Goal: Transaction & Acquisition: Purchase product/service

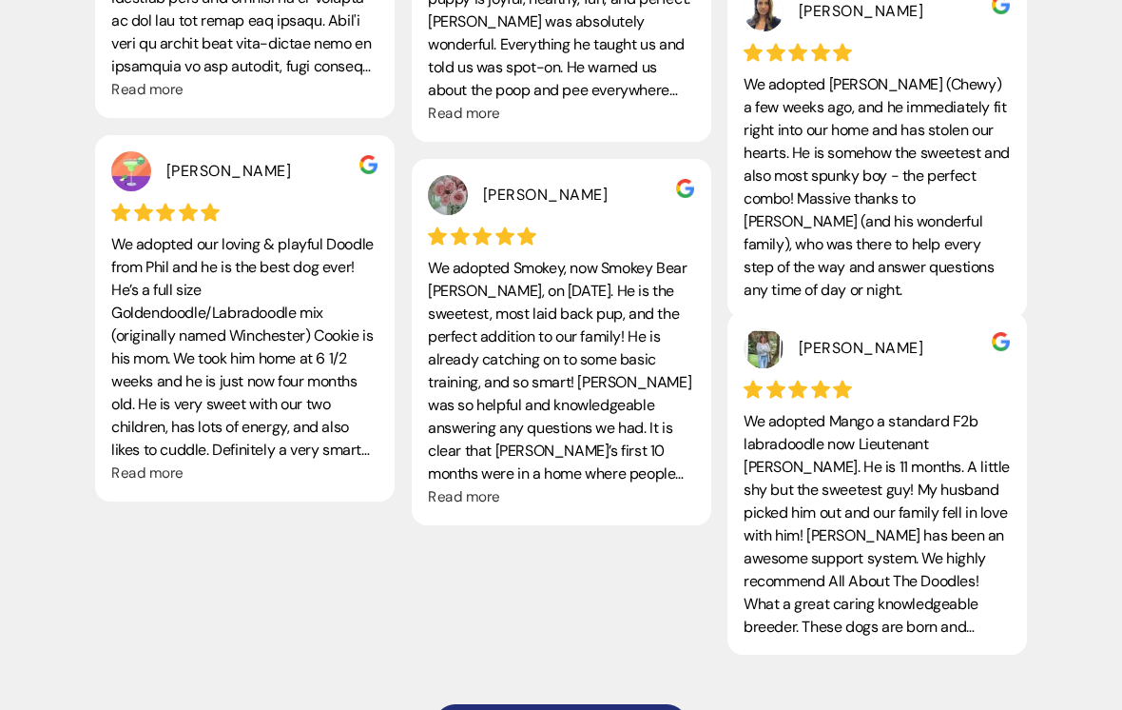
scroll to position [4657, 0]
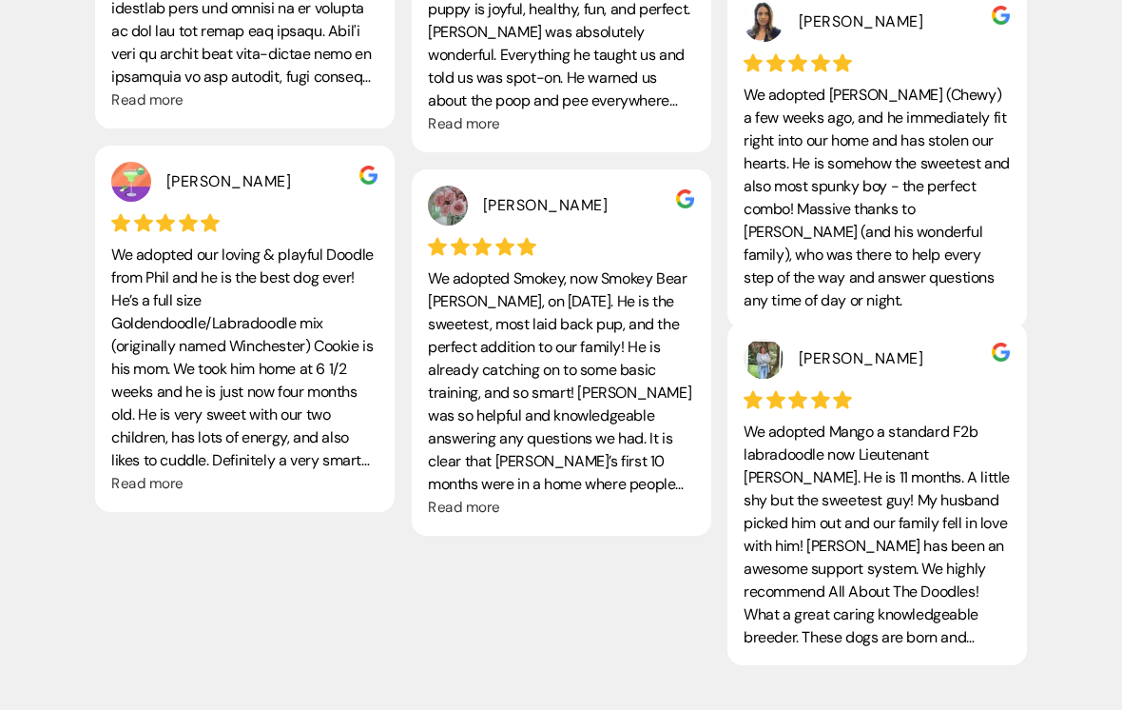
click at [131, 475] on span "Read more" at bounding box center [147, 484] width 72 height 19
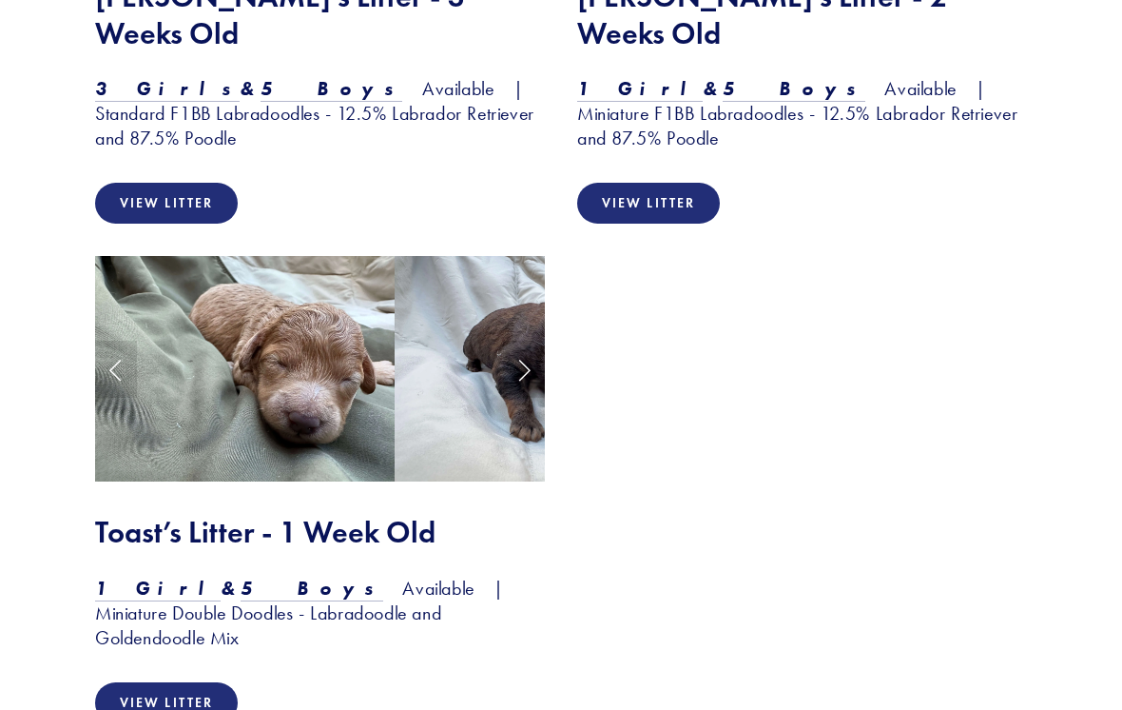
scroll to position [2519, 0]
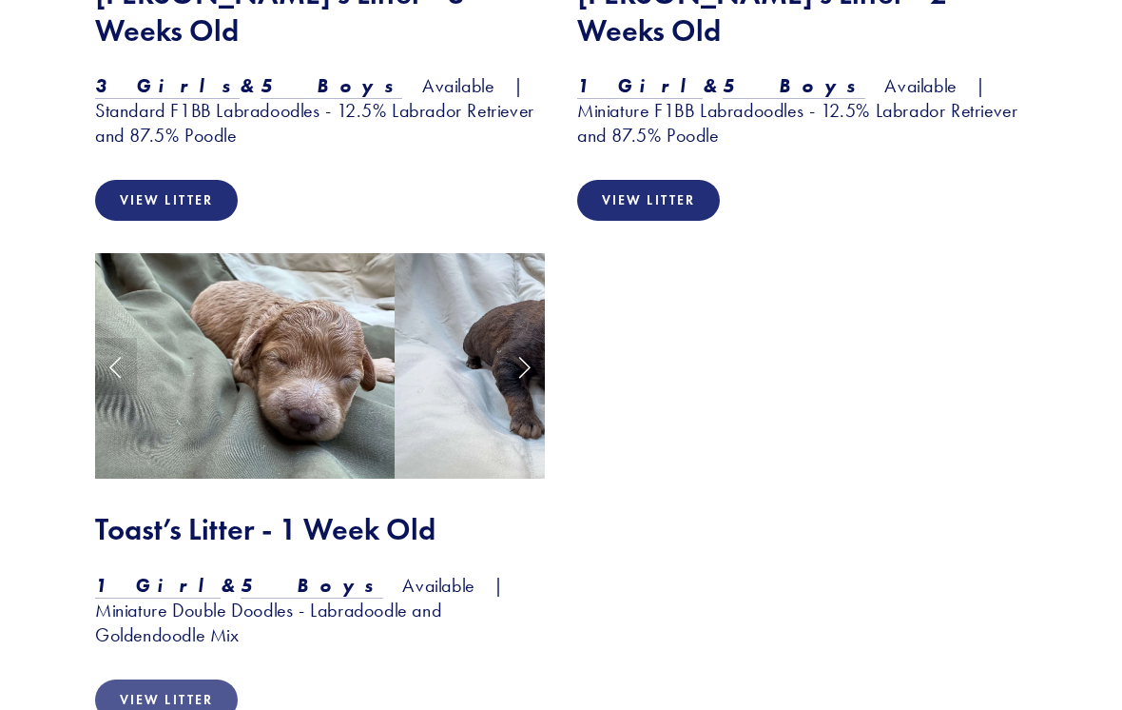
click at [145, 679] on link "View Litter" at bounding box center [166, 699] width 143 height 41
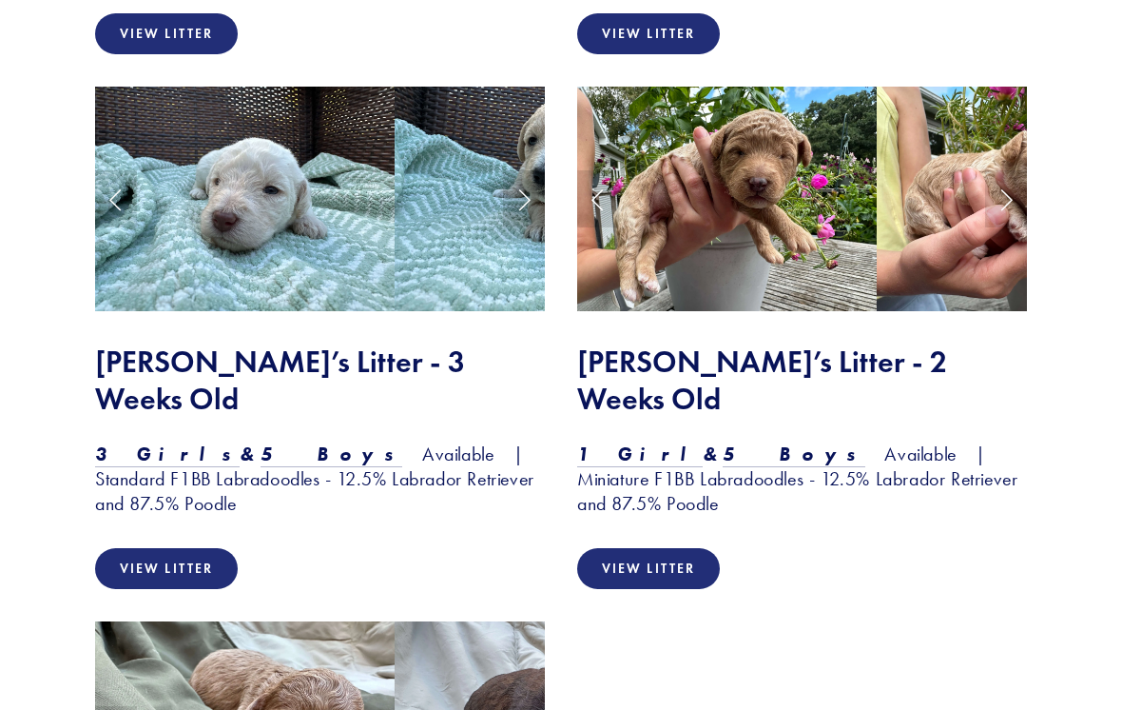
scroll to position [2146, 0]
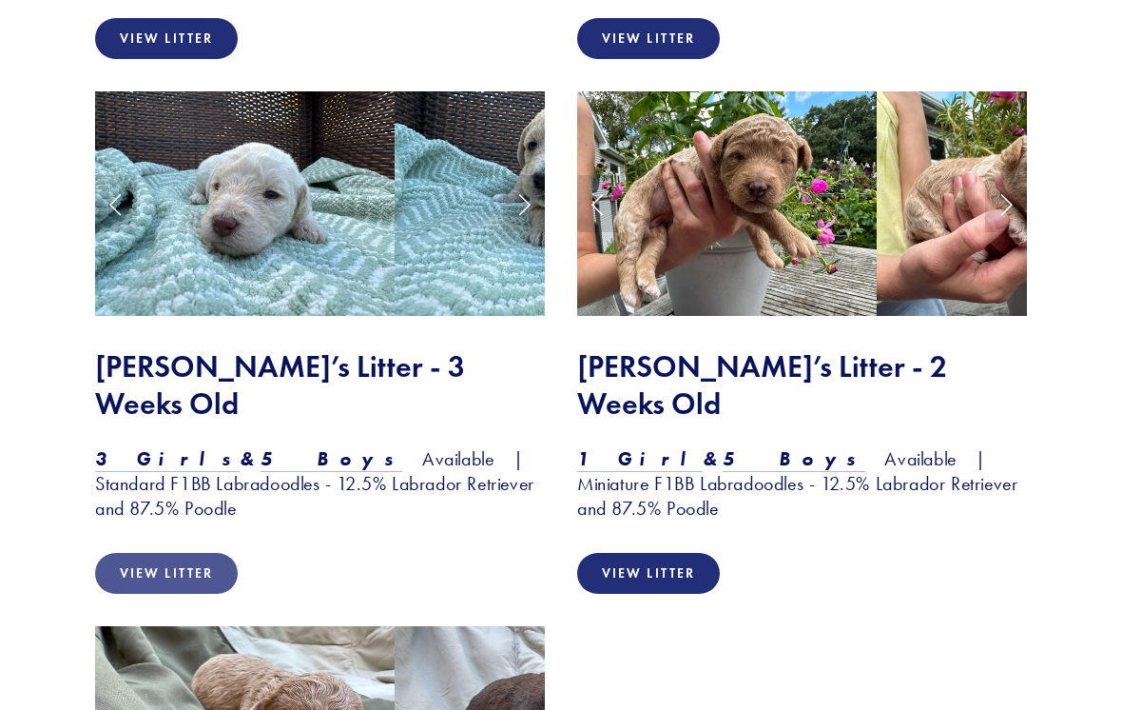
click at [141, 553] on link "View Litter" at bounding box center [166, 573] width 143 height 41
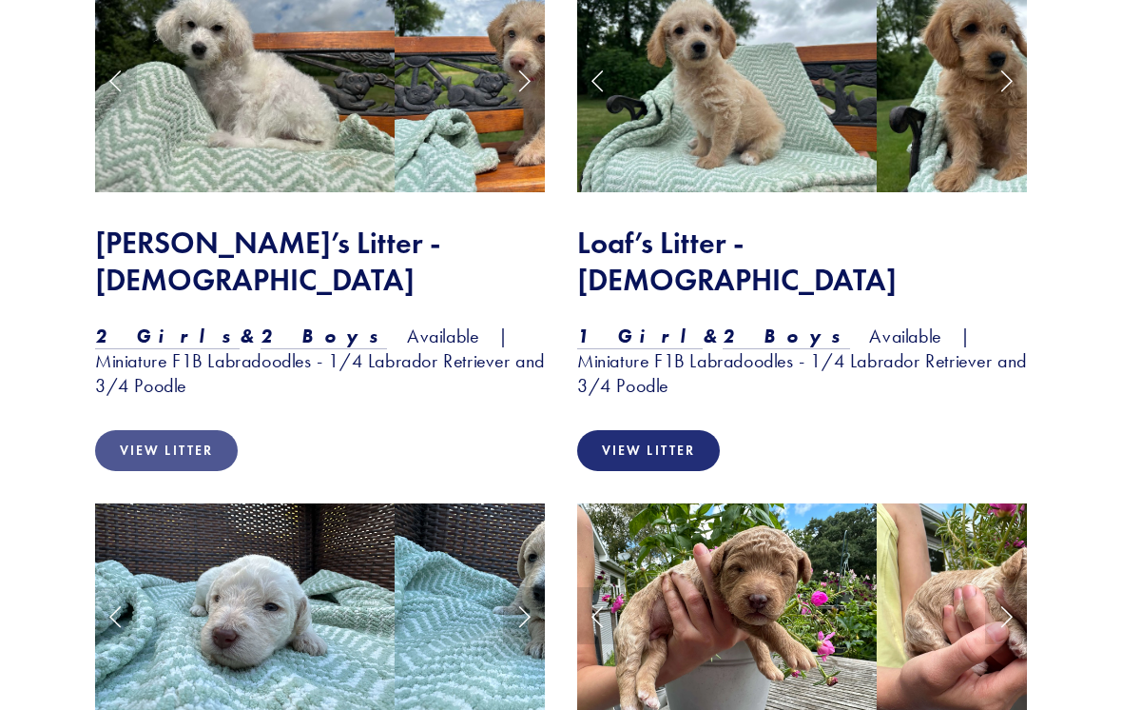
scroll to position [1734, 0]
click at [152, 430] on link "View Litter" at bounding box center [166, 450] width 143 height 41
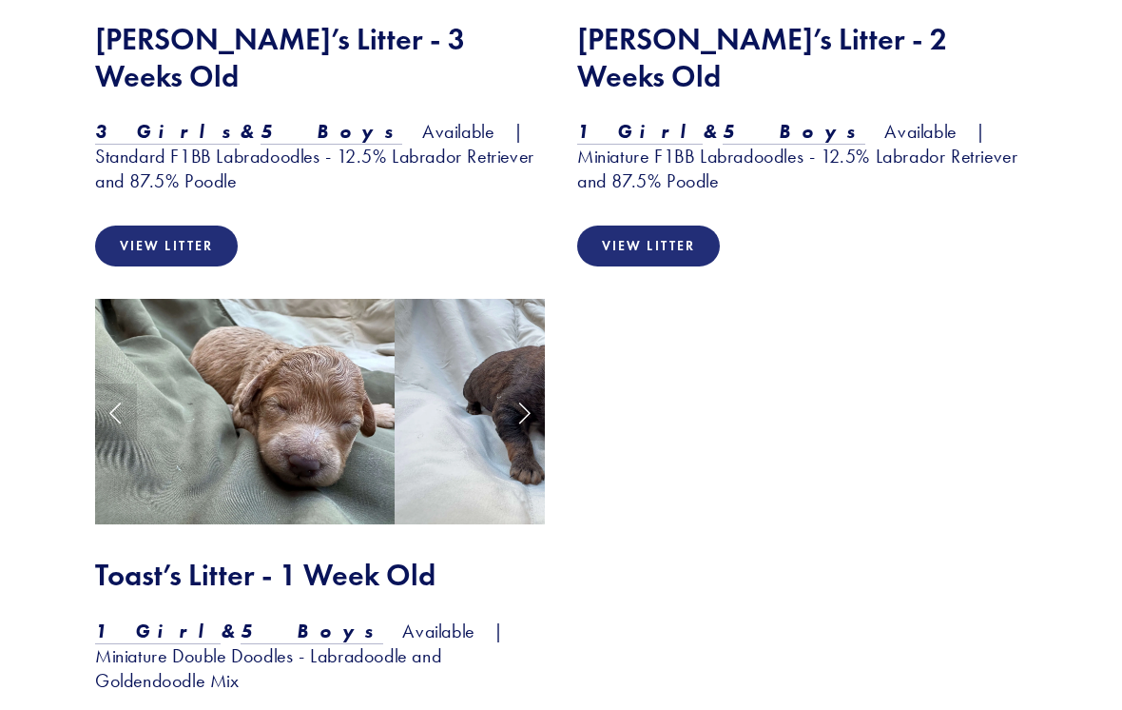
scroll to position [2473, 0]
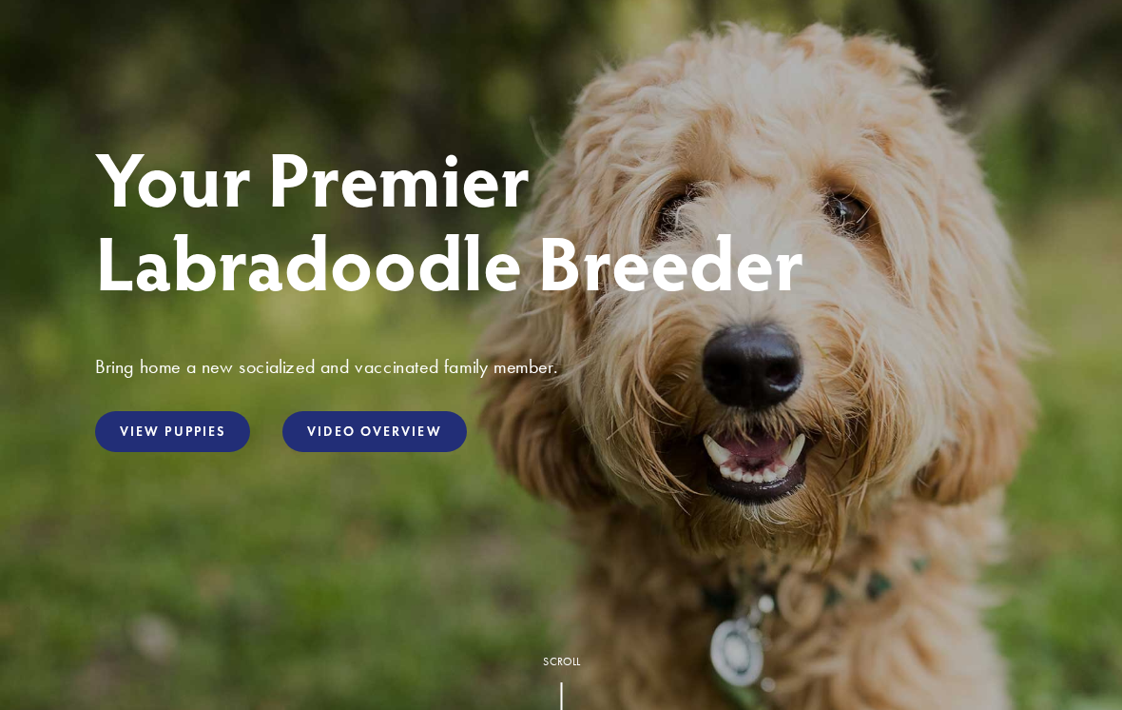
scroll to position [0, 0]
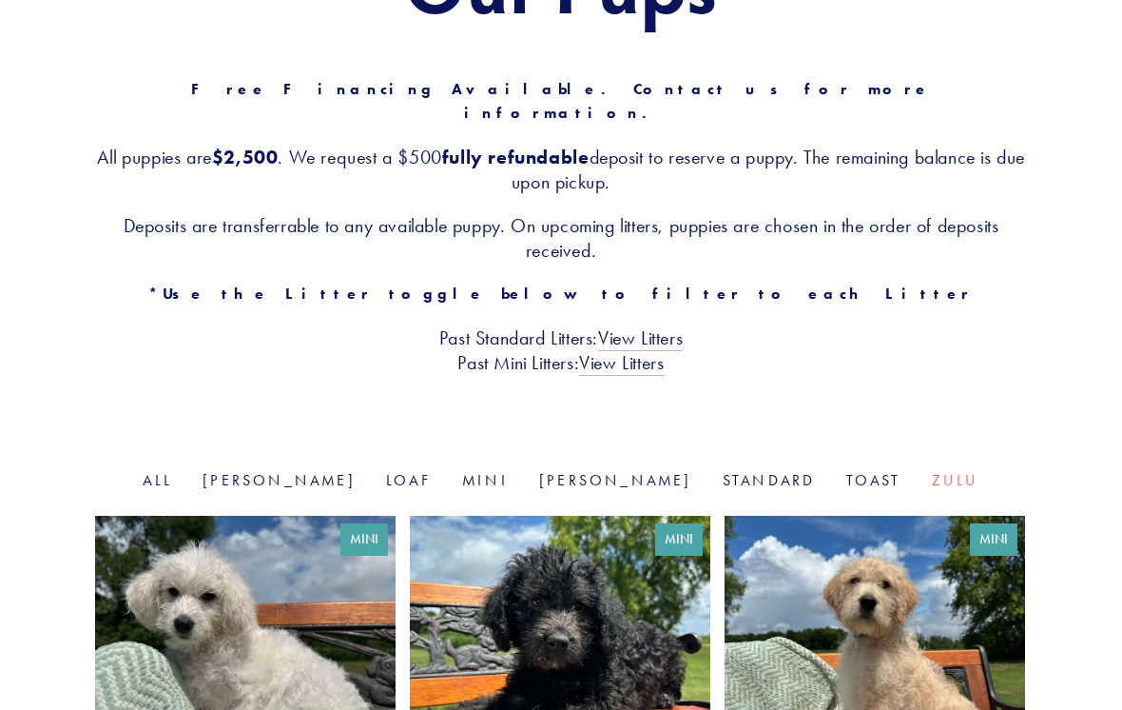
scroll to position [292, 0]
click at [307, 471] on link "[PERSON_NAME]" at bounding box center [279, 480] width 153 height 18
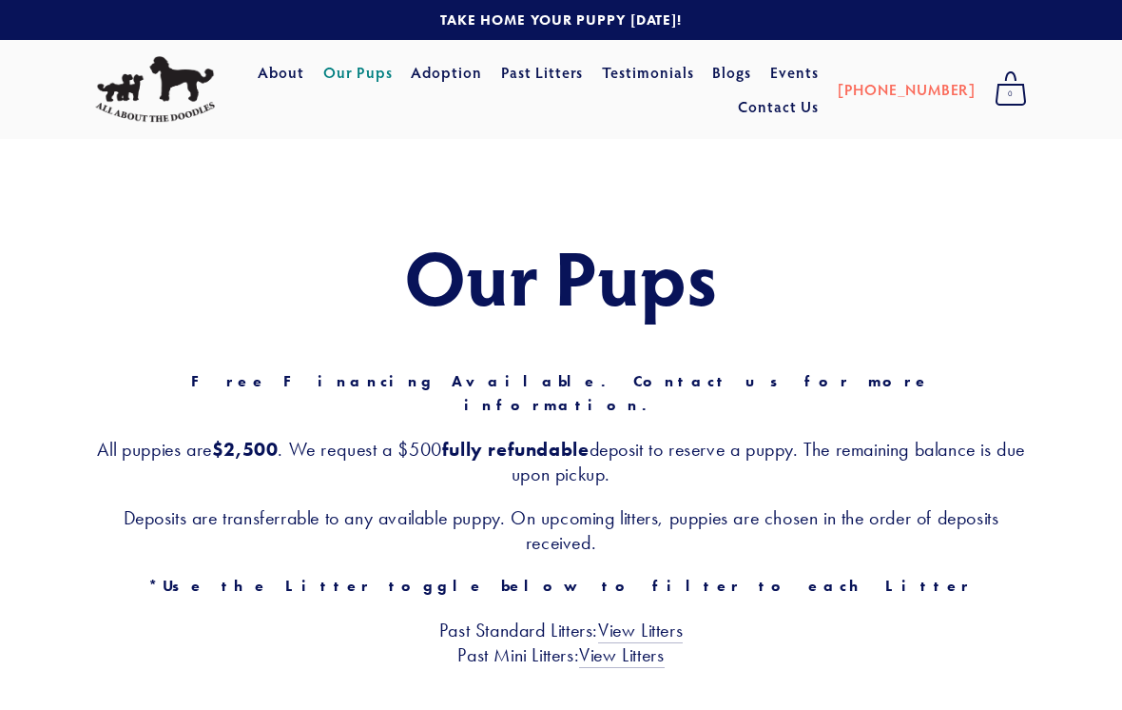
scroll to position [322, 0]
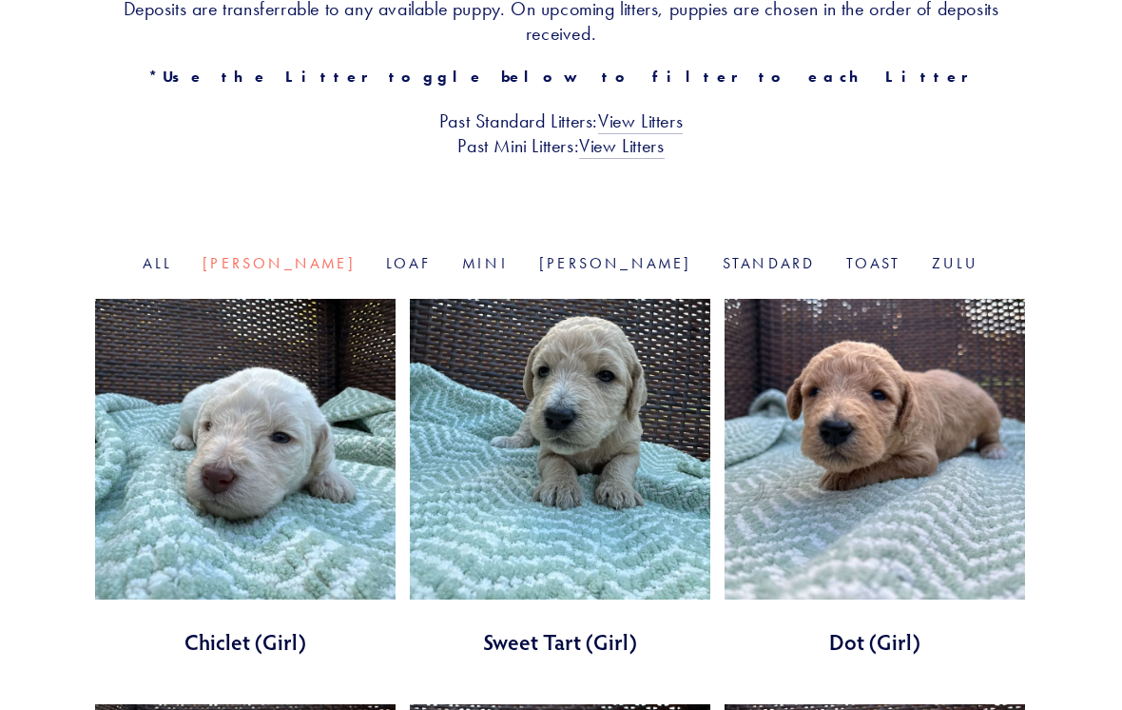
scroll to position [487, 0]
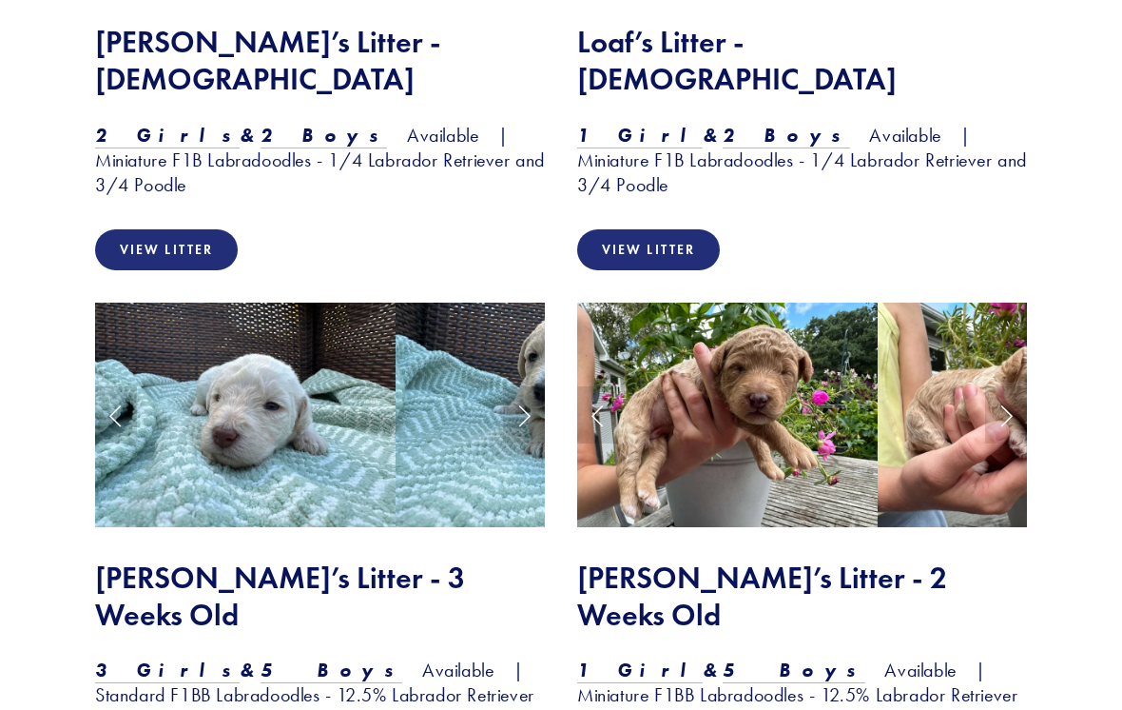
scroll to position [1935, 0]
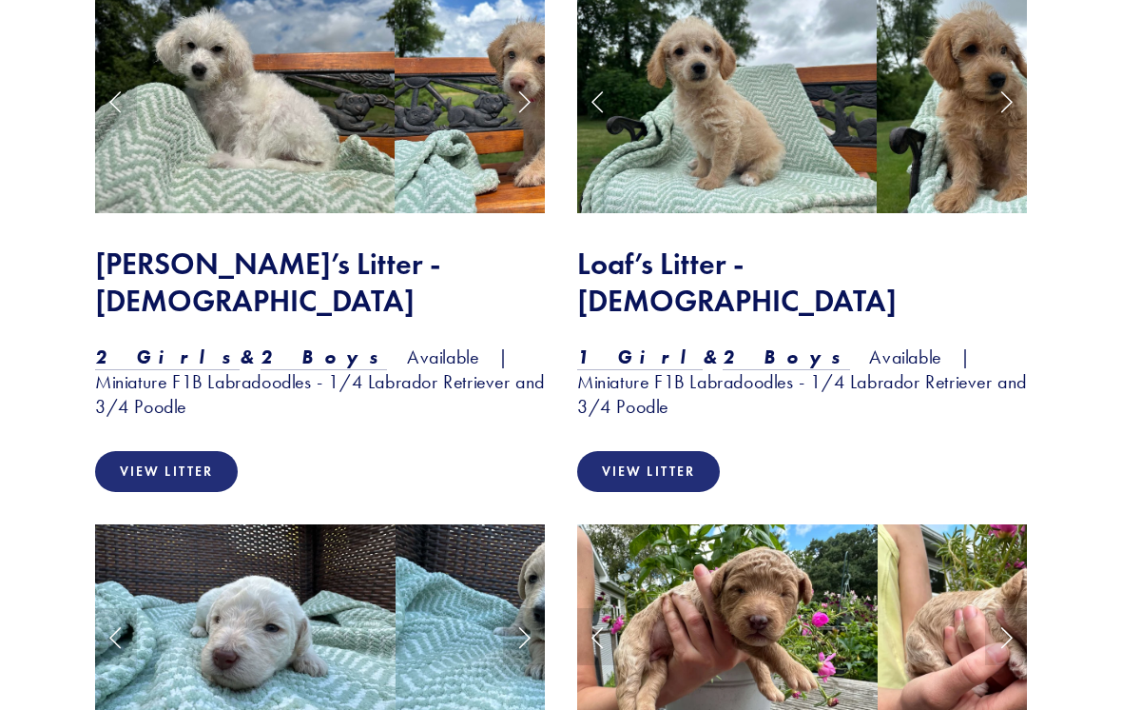
scroll to position [1681, 0]
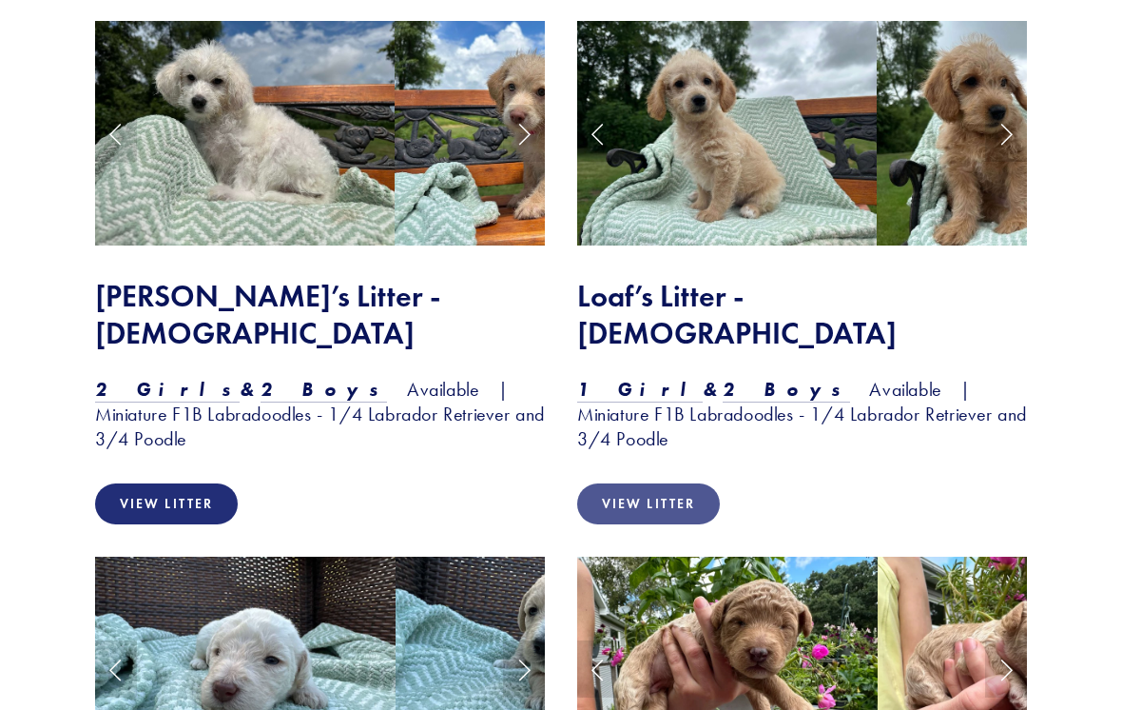
click at [686, 483] on link "View Litter" at bounding box center [648, 503] width 143 height 41
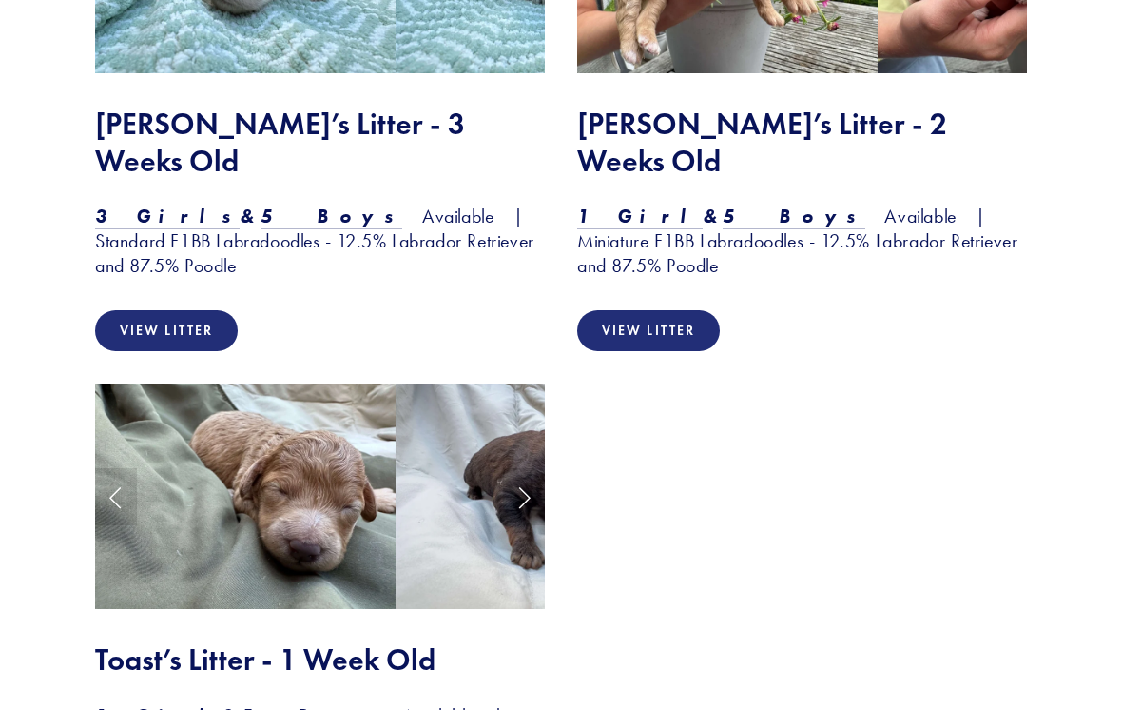
scroll to position [2390, 0]
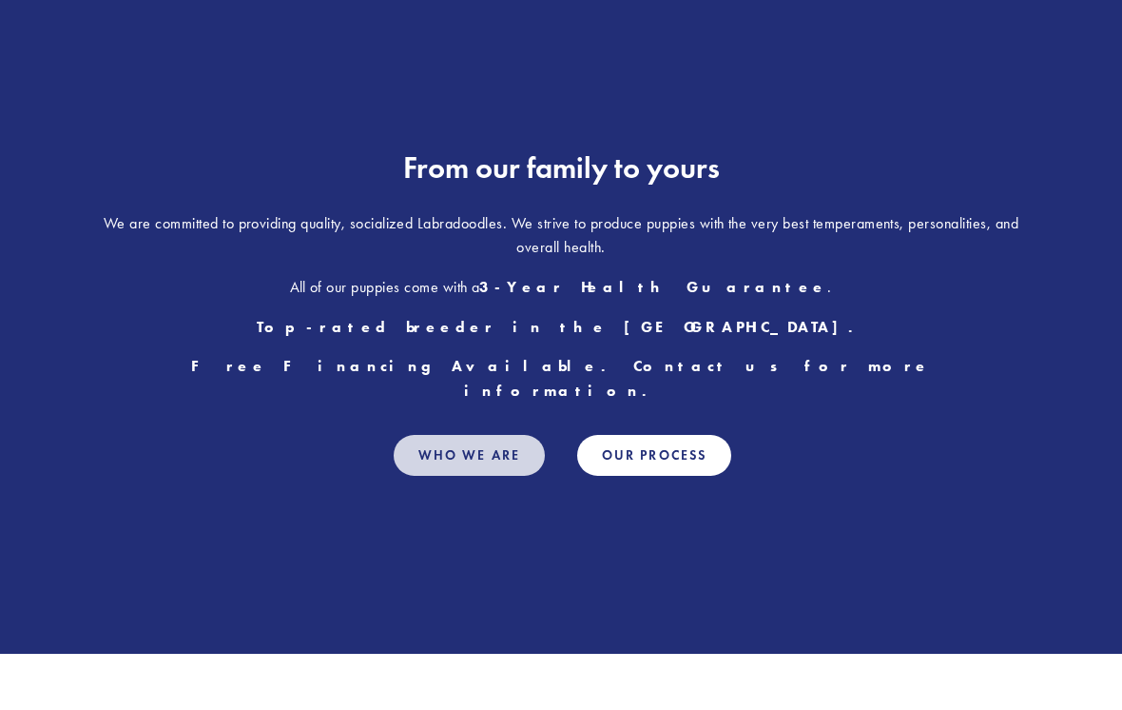
scroll to position [903, 0]
click at [435, 435] on link "Who We Are" at bounding box center [469, 455] width 151 height 41
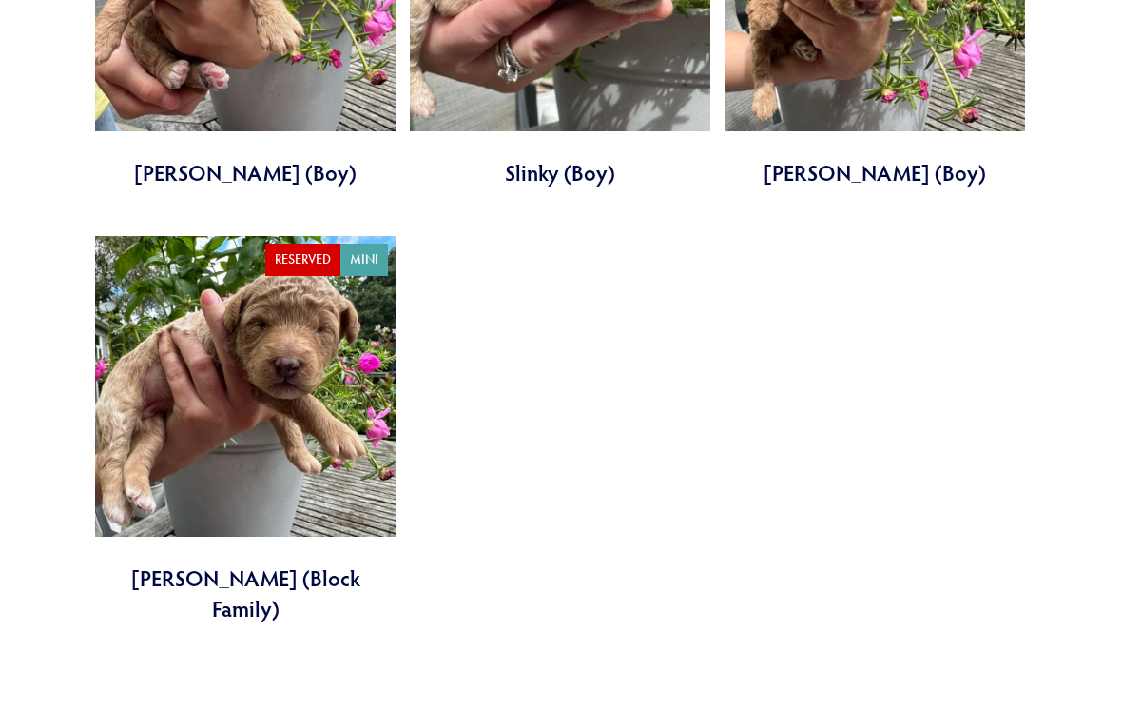
scroll to position [1387, 0]
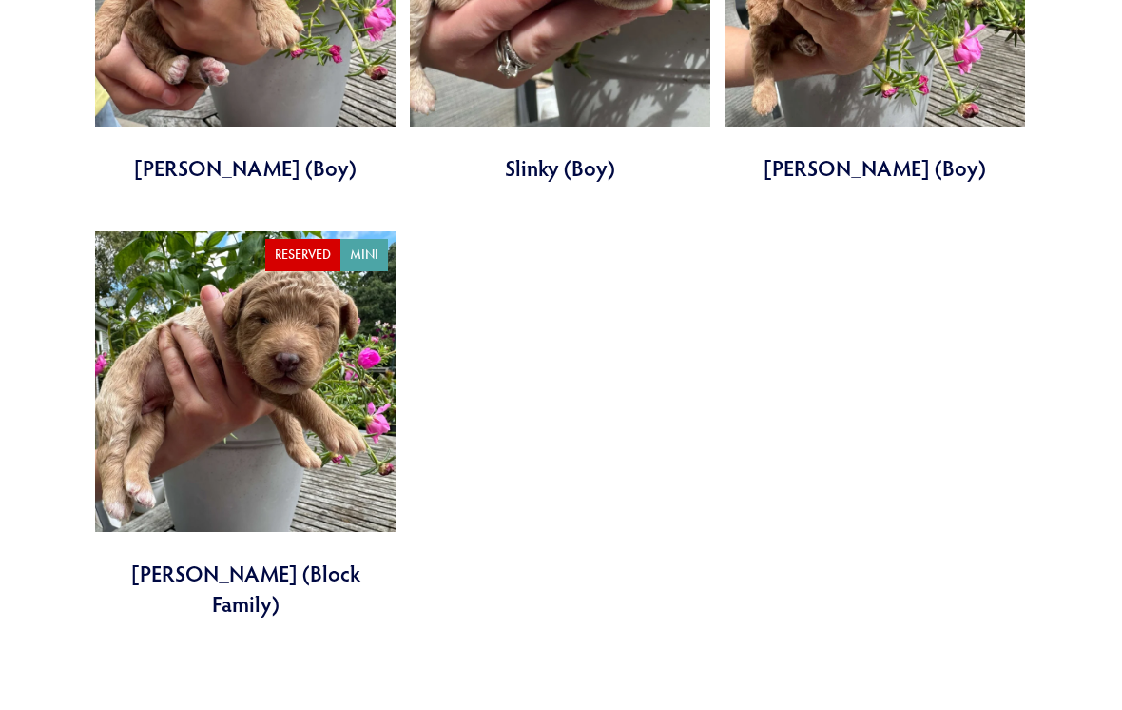
click at [162, 341] on link at bounding box center [245, 425] width 301 height 388
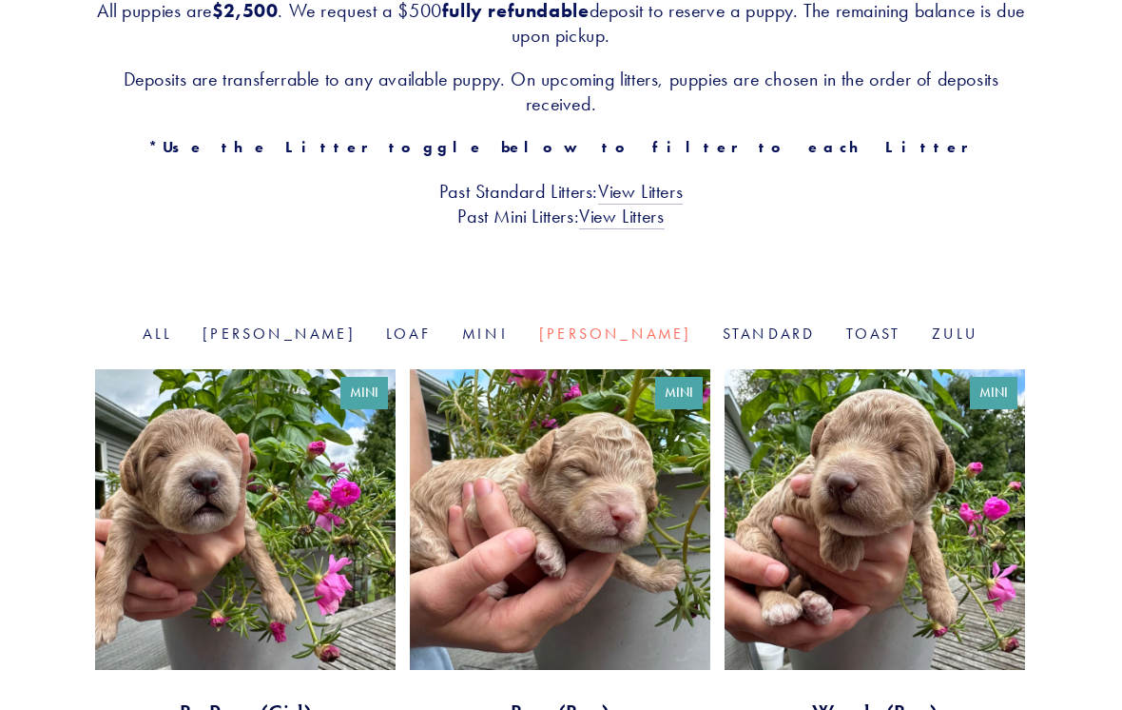
scroll to position [369, 0]
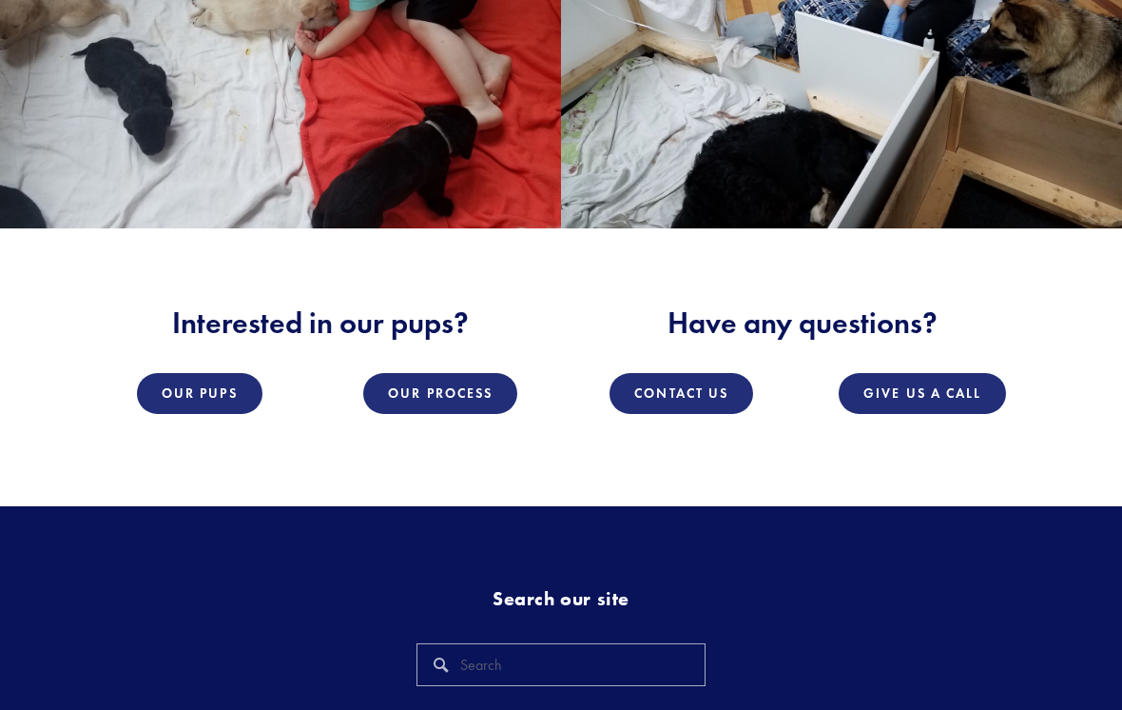
scroll to position [2324, 0]
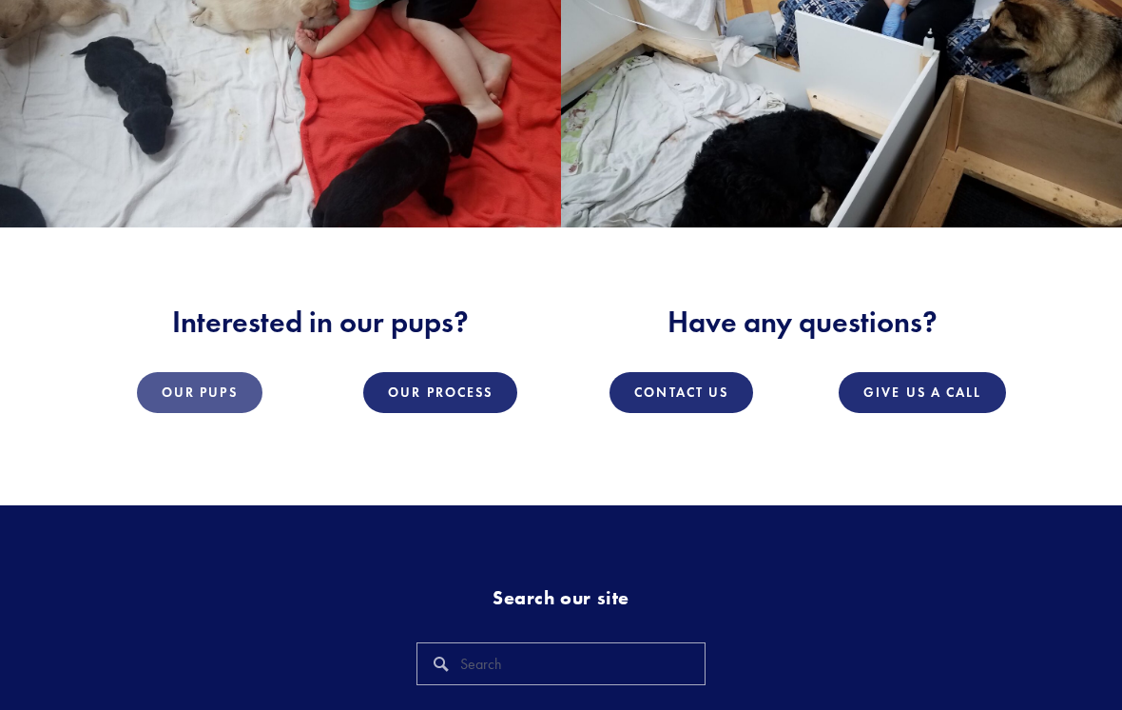
click at [179, 372] on link "Our Pups" at bounding box center [200, 392] width 126 height 41
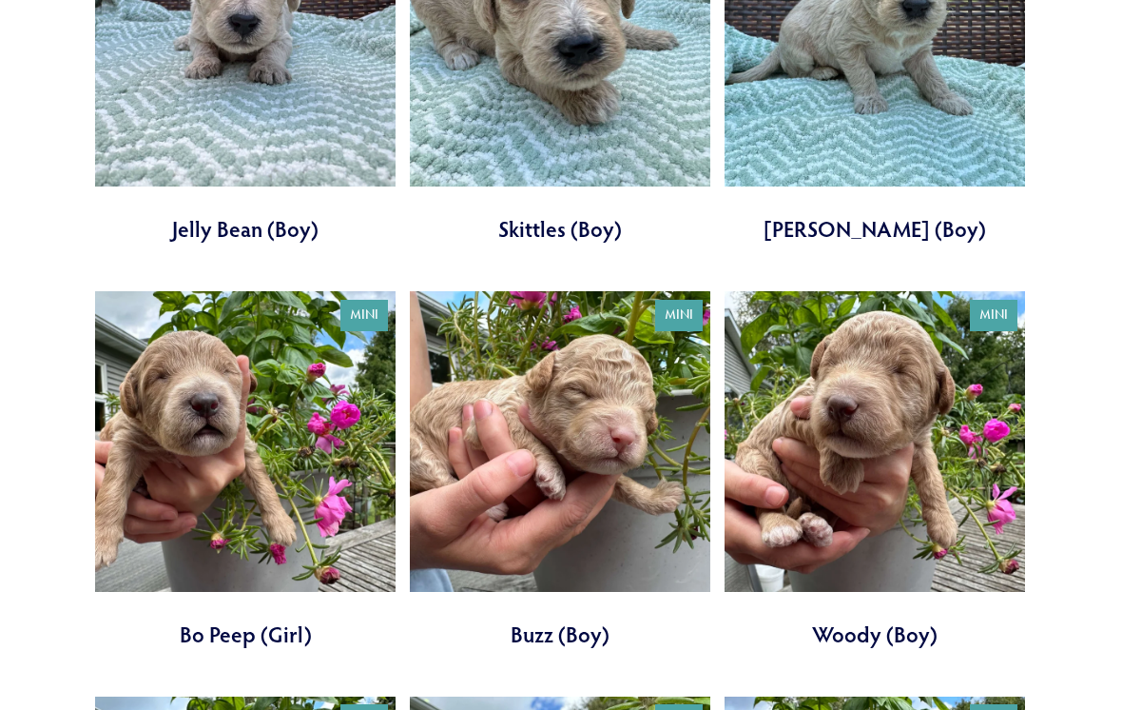
scroll to position [2570, 0]
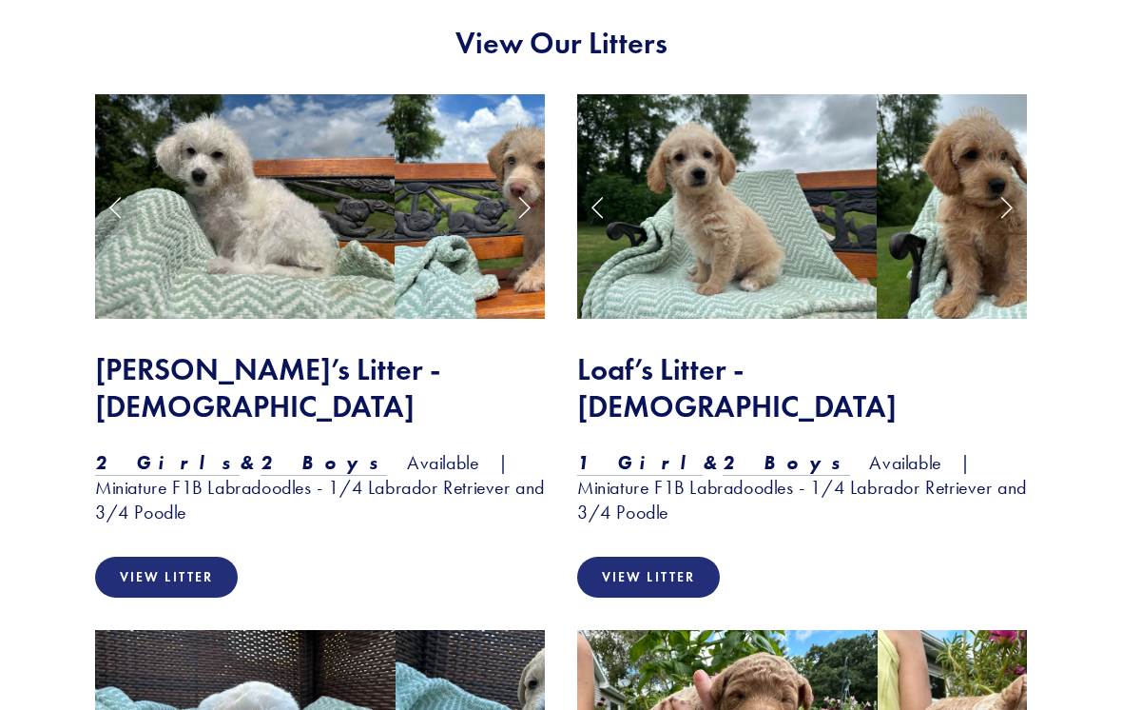
scroll to position [1618, 0]
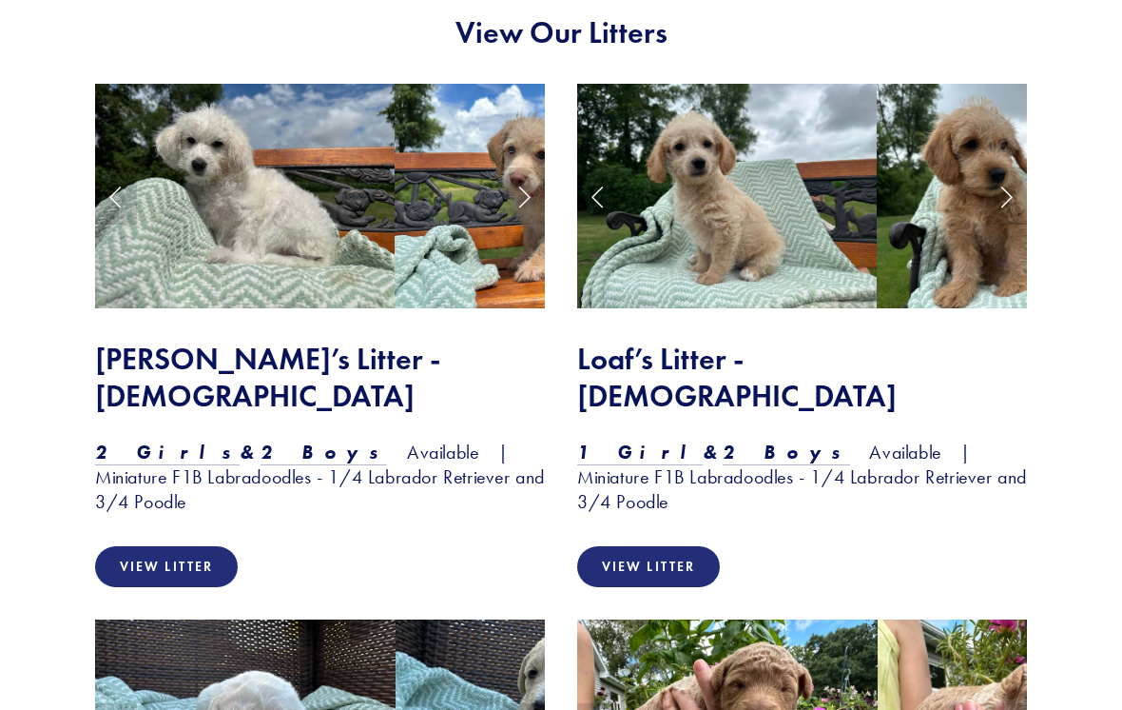
click at [628, 136] on img at bounding box center [727, 196] width 300 height 225
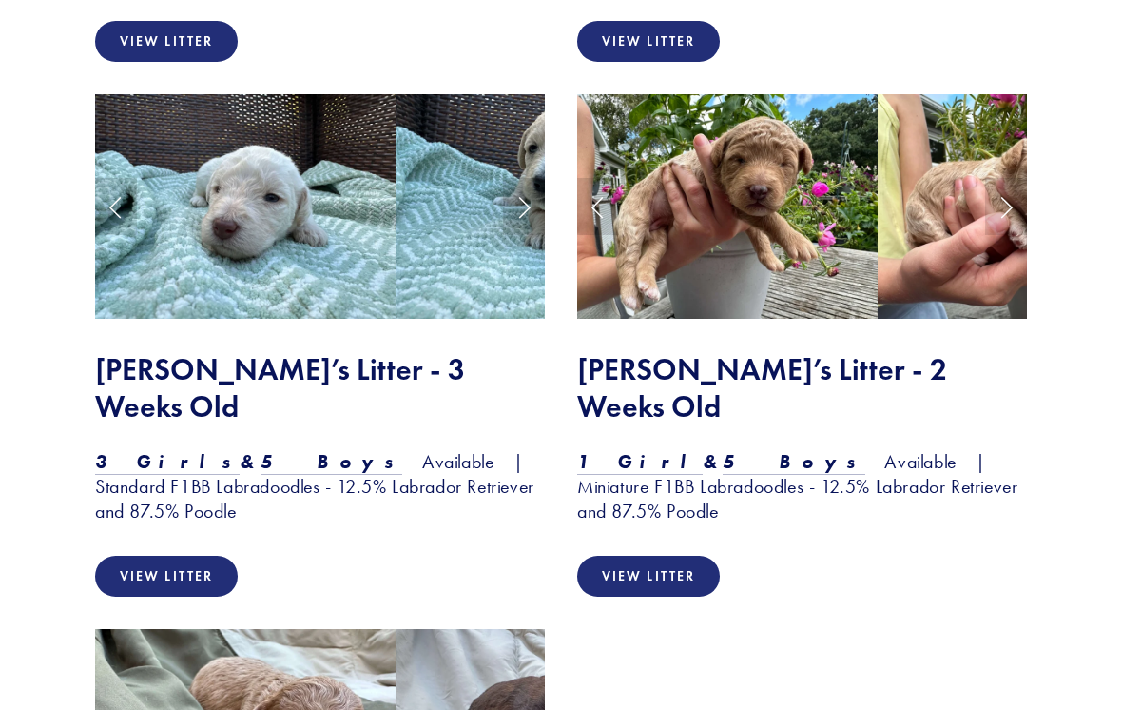
click at [1119, 389] on div "View Our Litters" at bounding box center [561, 601] width 1122 height 2374
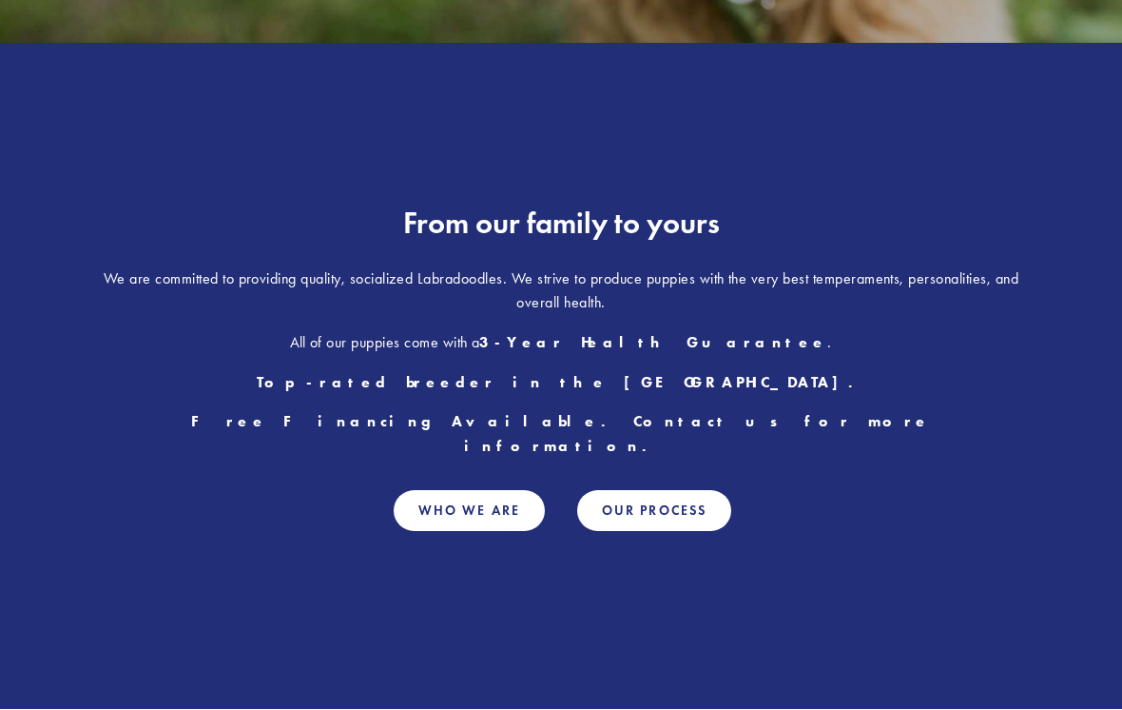
scroll to position [847, 0]
